Goal: Task Accomplishment & Management: Use online tool/utility

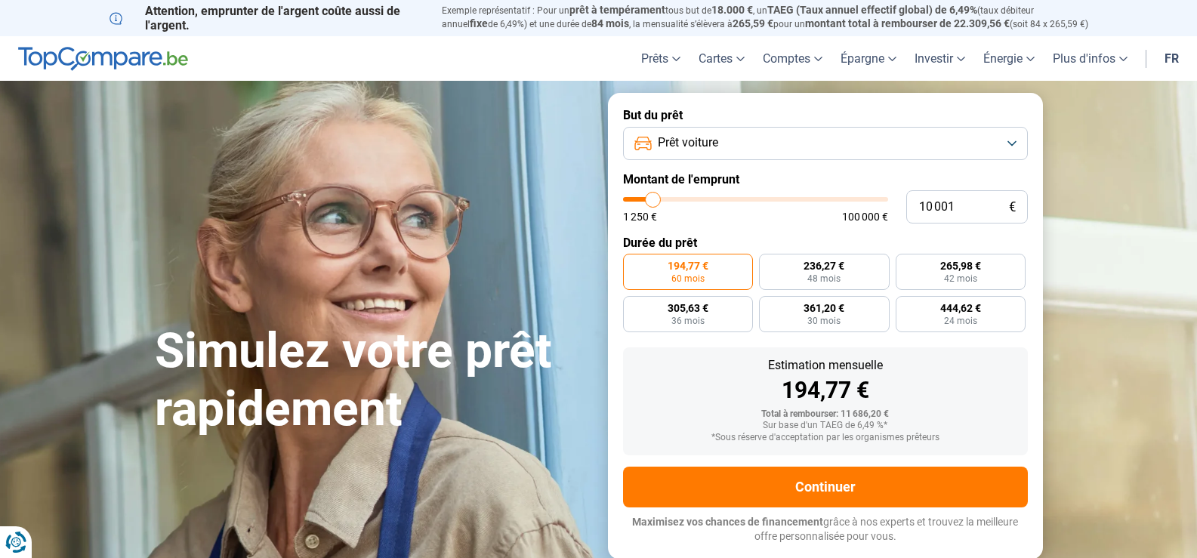
type input "9 750"
type input "9750"
type input "10 000"
type input "10000"
type input "10 250"
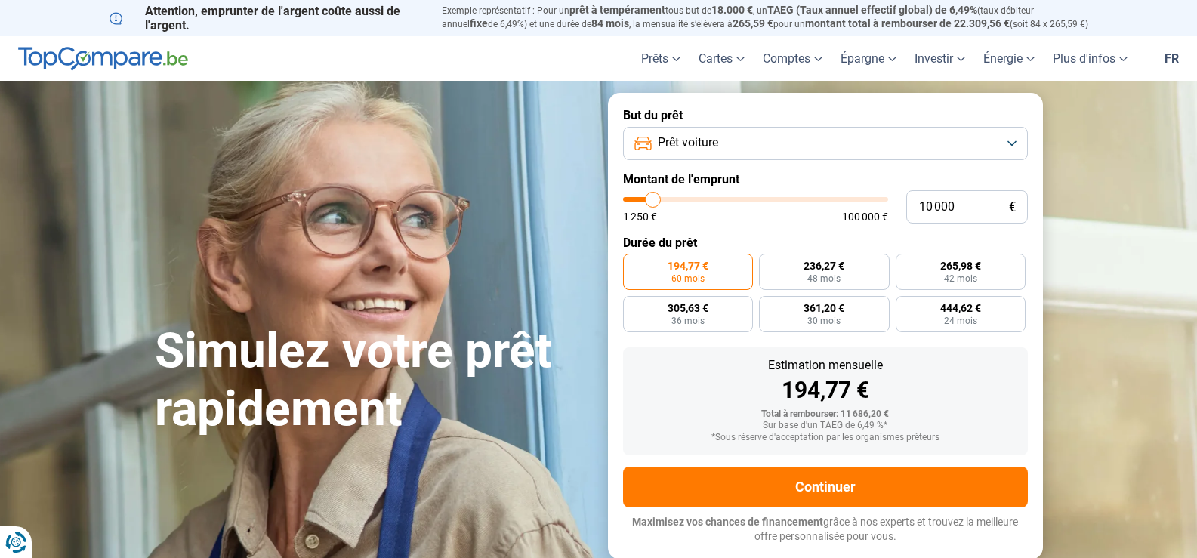
type input "10250"
type input "10 500"
type input "10500"
type input "11 000"
type input "11000"
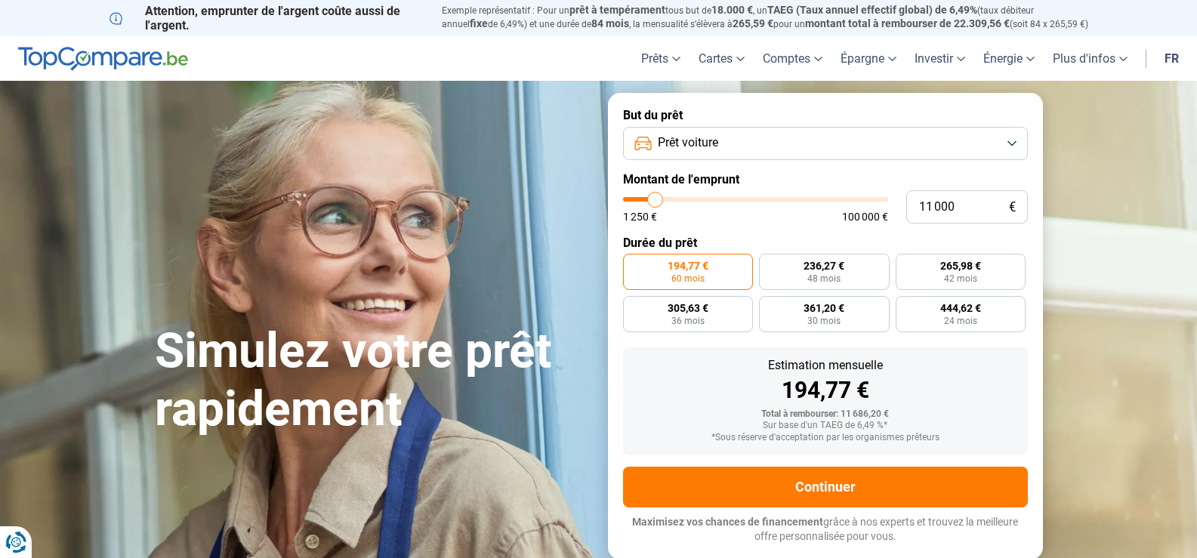
type input "11 250"
type input "11250"
type input "11 500"
type input "11500"
type input "11 750"
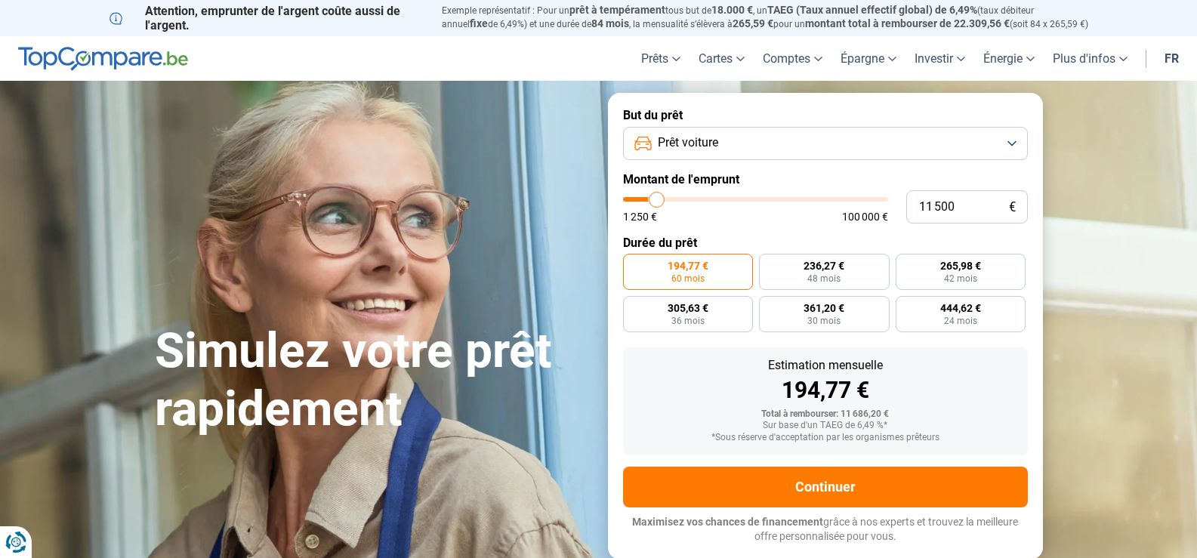
type input "11750"
type input "12 000"
type input "12000"
type input "12 500"
type input "12500"
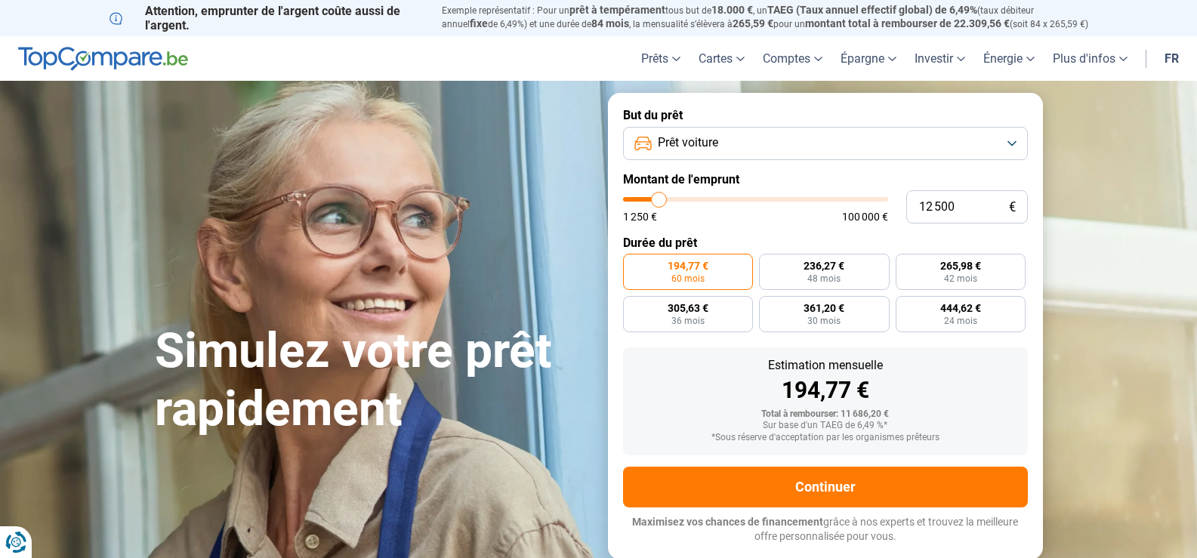
type input "12 750"
type input "12750"
type input "13 000"
type input "13000"
type input "13 250"
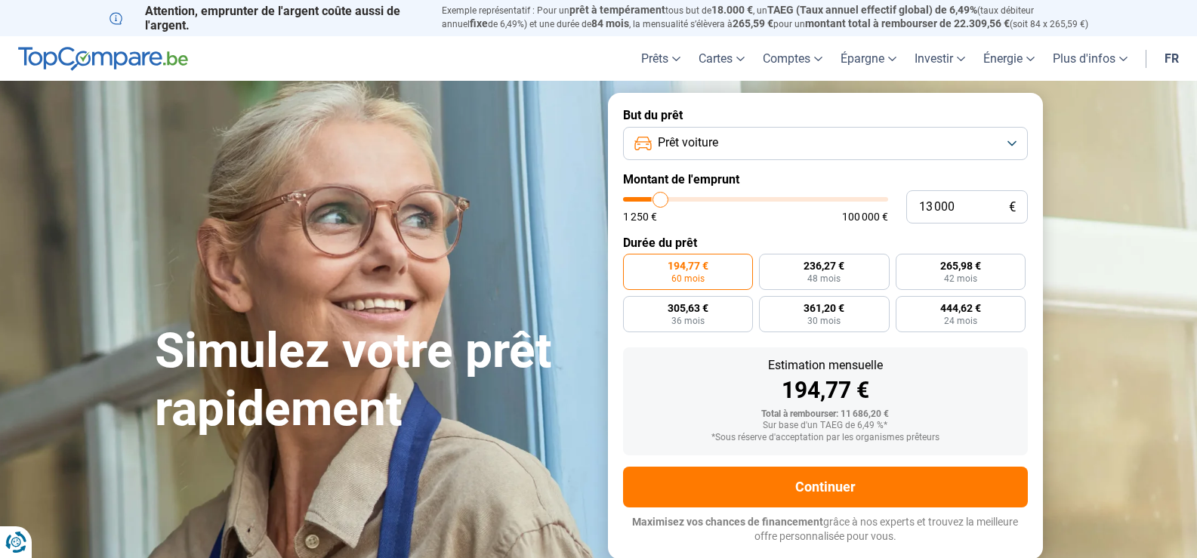
type input "13250"
type input "13 500"
type input "13500"
type input "13 250"
type input "13250"
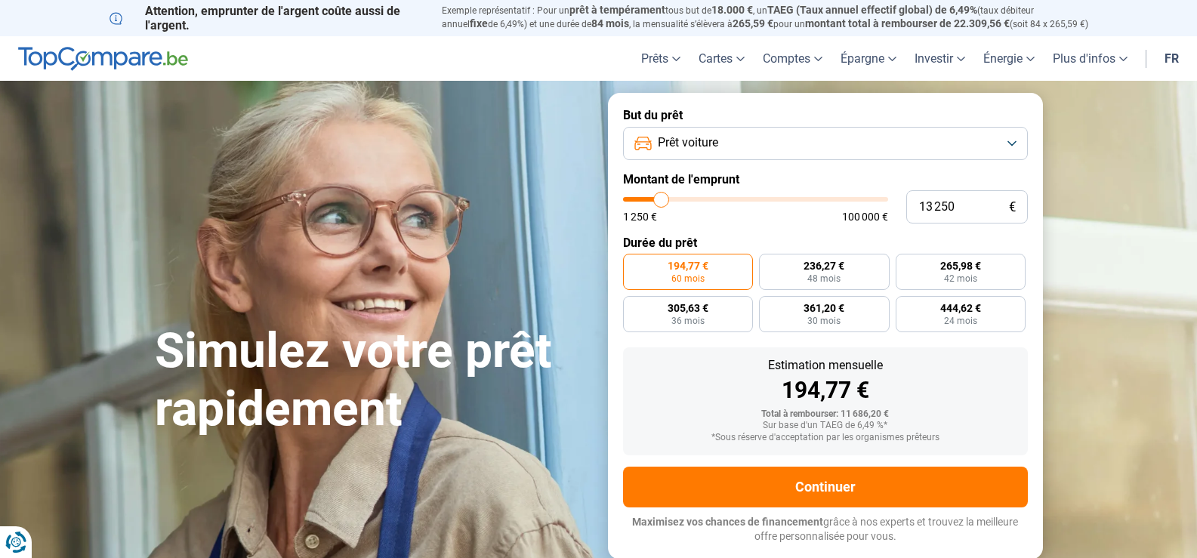
type input "12 750"
type input "12750"
type input "12 500"
type input "12500"
type input "11 750"
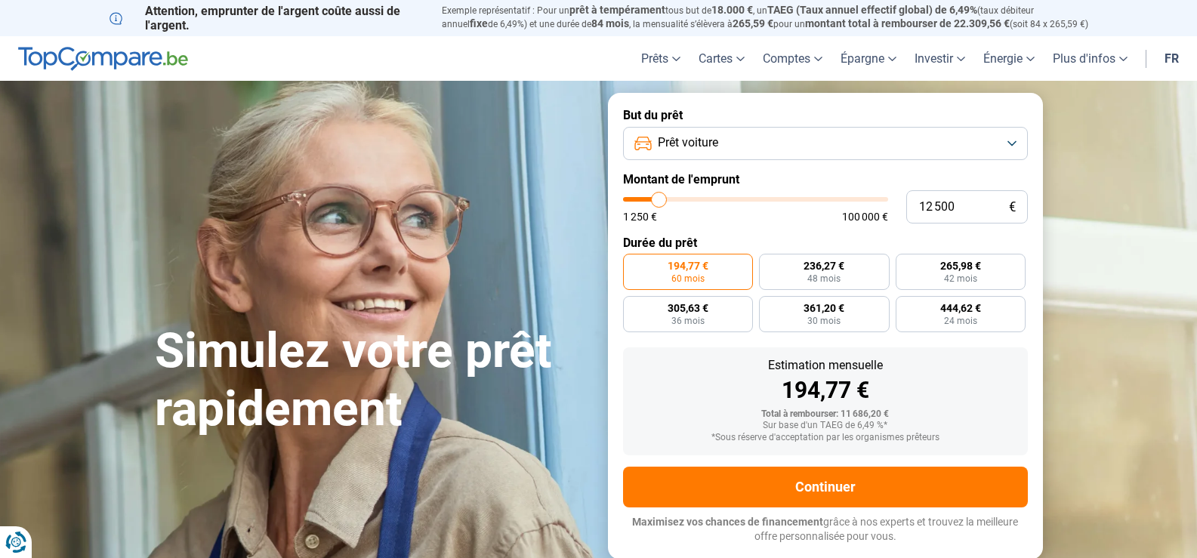
type input "11750"
type input "11 500"
type input "11500"
type input "11 250"
type input "11250"
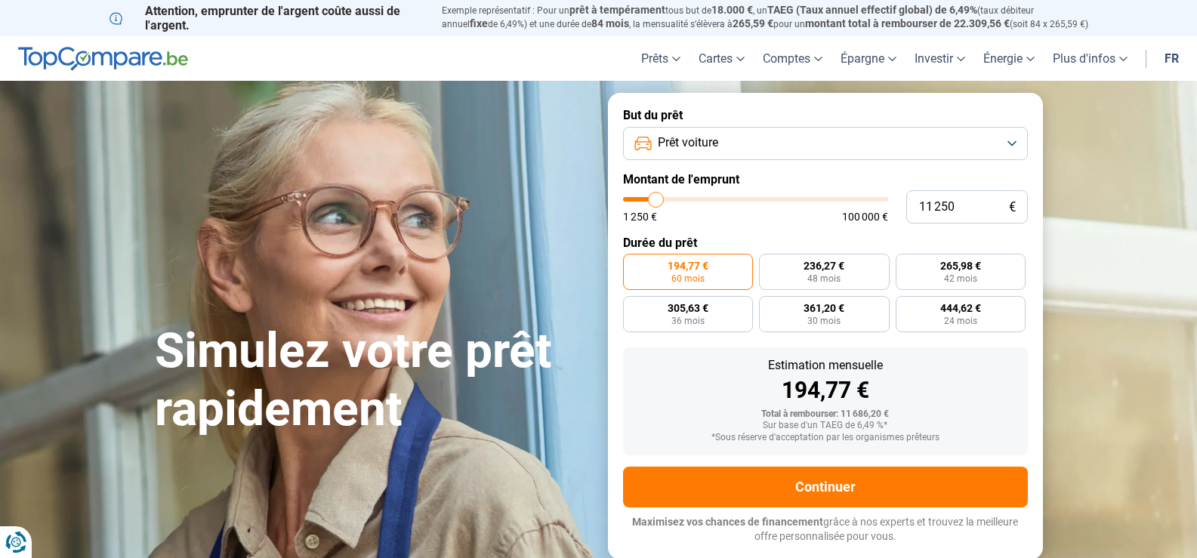
type input "11 000"
type input "11000"
type input "10 500"
type input "10500"
type input "10 000"
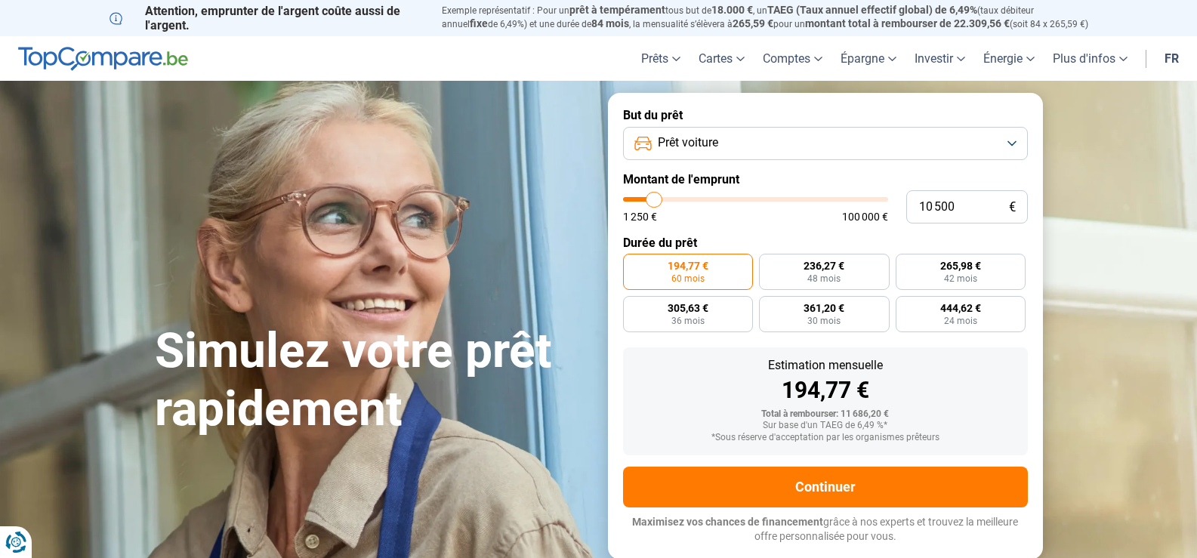
type input "10000"
type input "9 750"
type input "9750"
type input "9 500"
type input "9500"
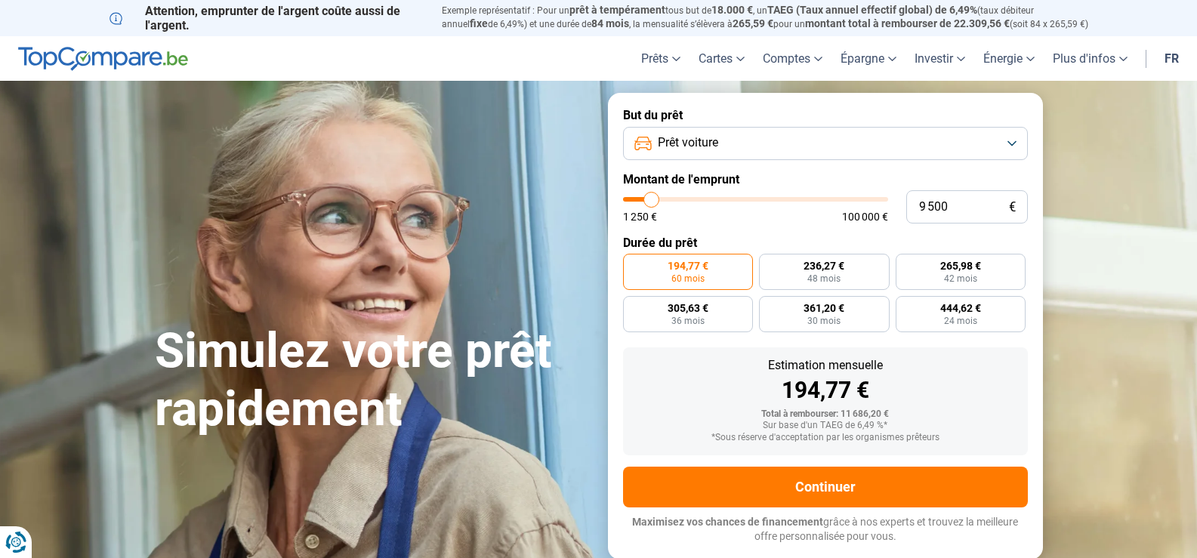
type input "8 750"
type input "8750"
type input "8 500"
type input "8500"
type input "8 750"
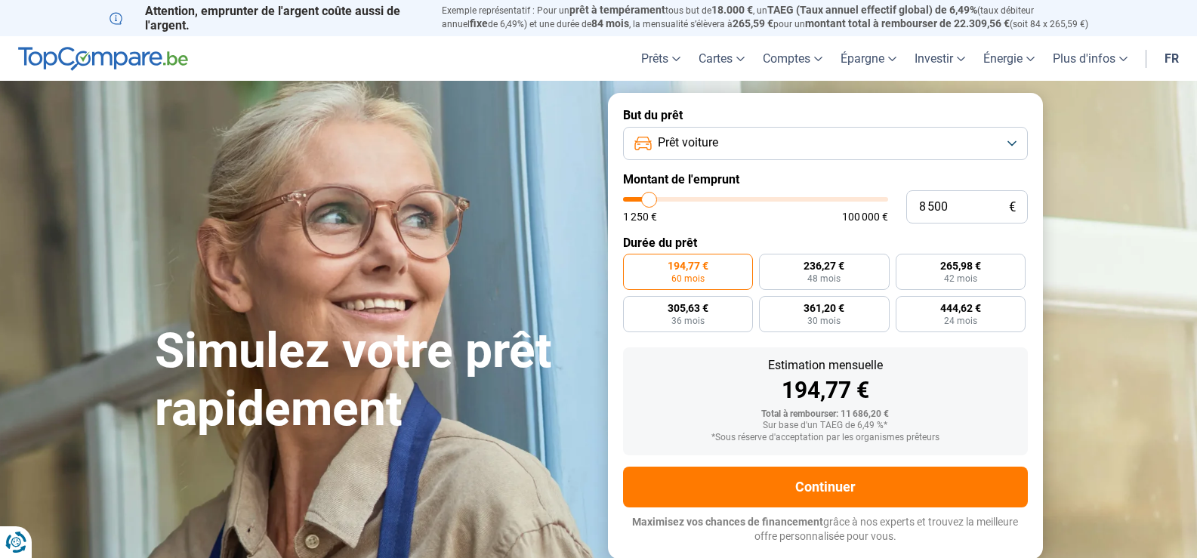
type input "8750"
type input "9 000"
type input "9000"
click at [651, 202] on input "range" at bounding box center [755, 199] width 265 height 5
radio input "true"
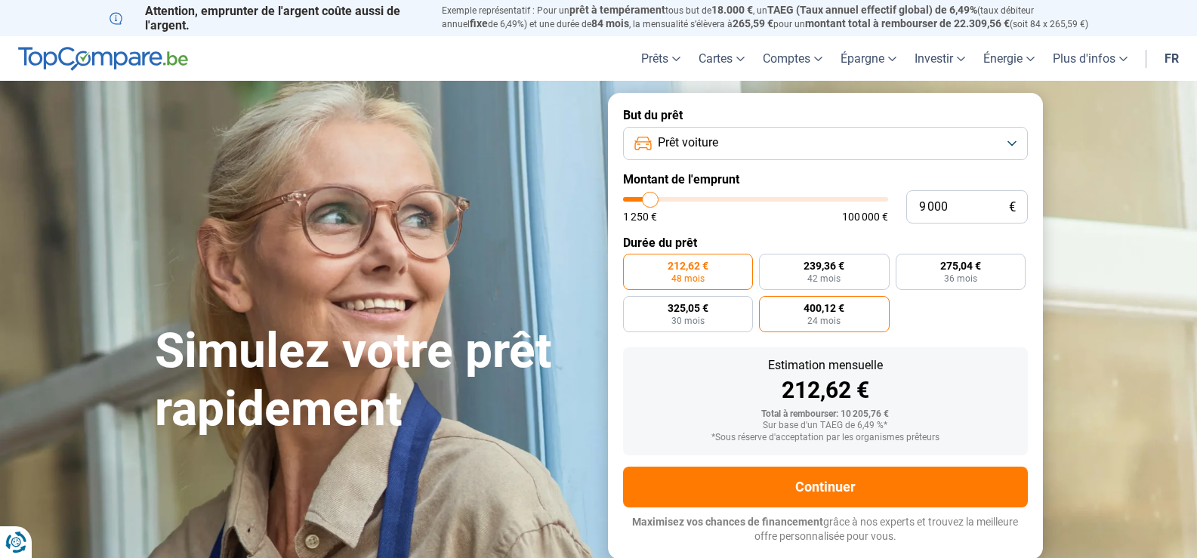
click at [869, 325] on label "400,12 € 24 mois" at bounding box center [824, 314] width 131 height 36
click at [769, 306] on input "400,12 € 24 mois" at bounding box center [764, 301] width 10 height 10
radio input "true"
click at [869, 325] on label "400,12 € 24 mois" at bounding box center [824, 314] width 131 height 36
click at [769, 306] on input "400,12 € 24 mois" at bounding box center [764, 301] width 10 height 10
